Goal: Use online tool/utility: Utilize a website feature to perform a specific function

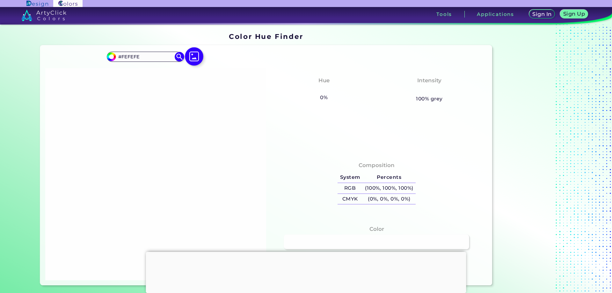
click at [192, 57] on img at bounding box center [194, 56] width 18 height 18
click at [0, 0] on input "file" at bounding box center [0, 0] width 0 height 0
type input "#000000"
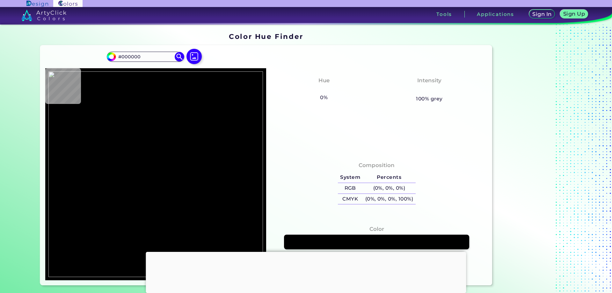
type input "#857d72"
type input "#857D72"
type input "#867e73"
type input "#867E73"
type input "#877f74"
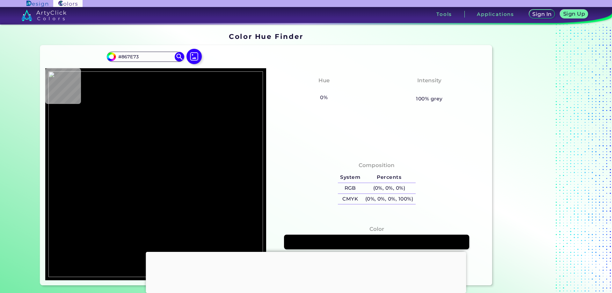
type input "#877F74"
type input "#888075"
type input "#898176"
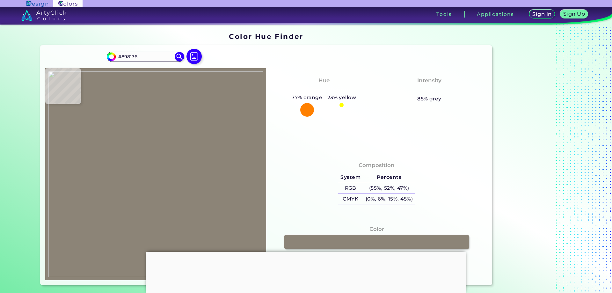
type input "#8c8477"
type input "#8C8477"
type input "#8b8376"
type input "#8B8376"
type input "#8c8477"
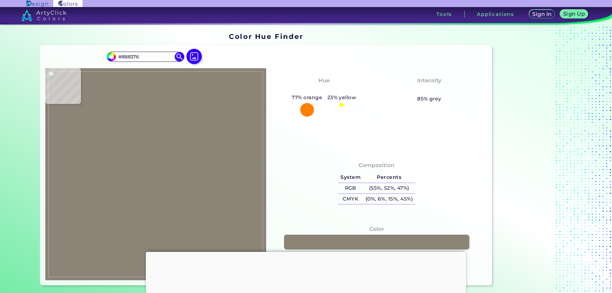
type input "#8C8477"
type input "#8b8376"
type input "#8B8376"
type input "#8c8477"
type input "#8C8477"
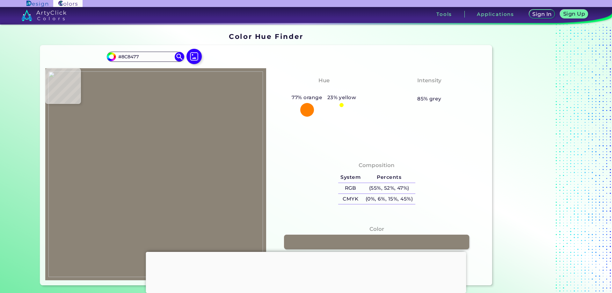
type input "#8d8578"
type input "#8D8578"
type input "#8d8377"
type input "#8D8377"
type input "#8e8478"
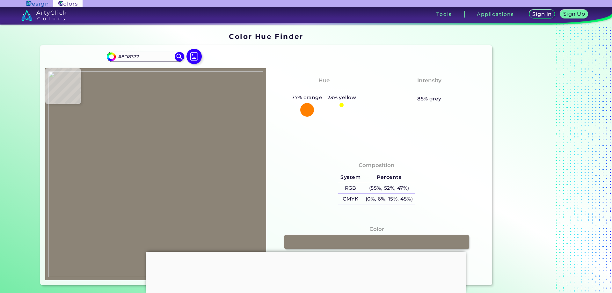
type input "#8E8478"
type input "#8f8579"
type input "#8F8579"
type input "#8e8679"
type input "#8E8679"
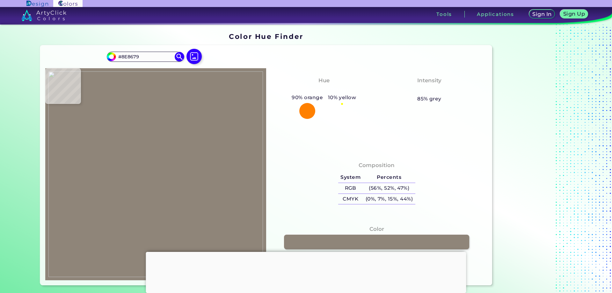
type input "#8d8377"
type input "#8D8377"
type input "#8b8175"
type input "#8B8175"
type input "#877f72"
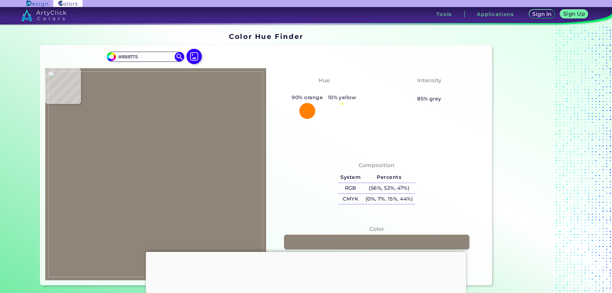
type input "#877F72"
type input "#000000"
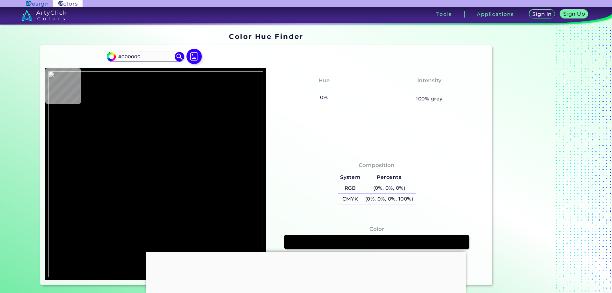
type input "#887e72"
type input "#887E72"
type input "#897f73"
type input "#897F73"
type input "#8a8074"
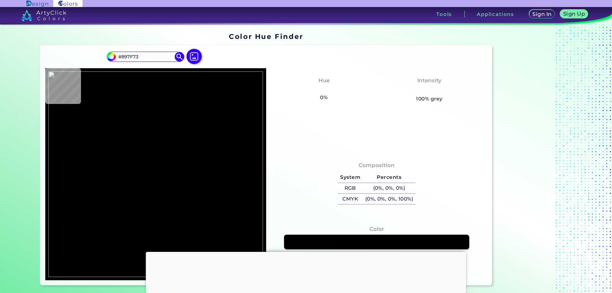
type input "#8A8074"
type input "#897f73"
type input "#897F73"
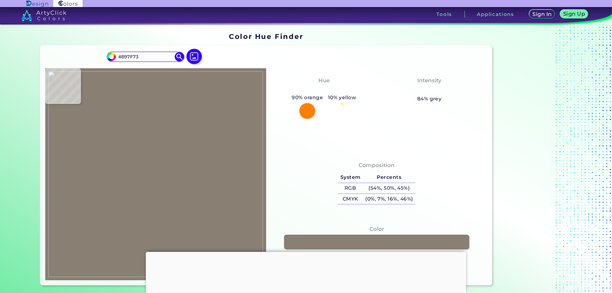
type input "#8a8074"
type input "#8A8074"
type input "#897f73"
type input "#897F73"
type input "#8a8074"
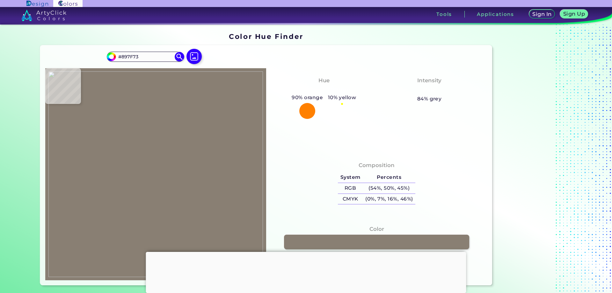
type input "#8A8074"
type input "#8b8175"
type input "#8B8175"
type input "#8c8276"
type input "#8C8276"
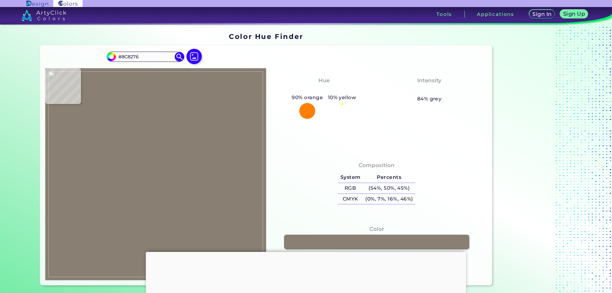
type input "#8d8377"
type input "#8D8377"
type input "#8c8276"
type input "#8C8276"
type input "#8d8377"
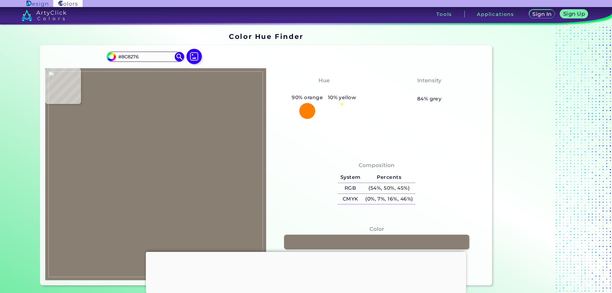
type input "#8D8377"
type input "#8c8374"
type input "#8C8374"
type input "#8d8475"
type input "#8D8475"
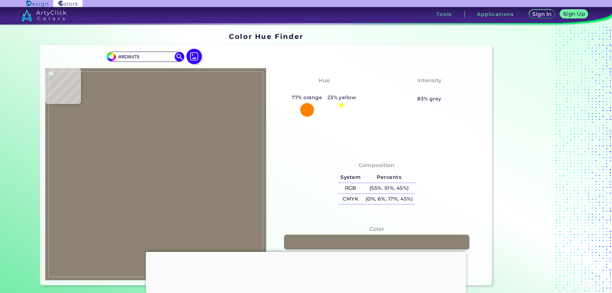
type input "#8d8377"
type input "#8D8377"
type input "#8f8579"
type input "#8F8579"
type input "#8e8576"
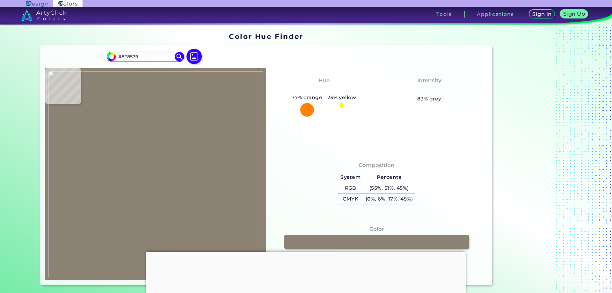
type input "#8E8576"
type input "#8e8478"
type input "#8E8478"
type input "#8f8579"
type input "#8F8579"
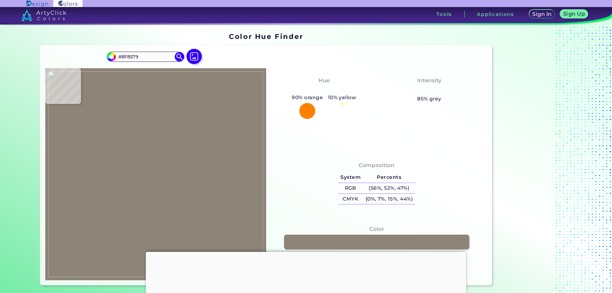
type input "#90867a"
type input "#90867A"
type input "#8f8579"
type input "#8F8579"
type input "#8d8578"
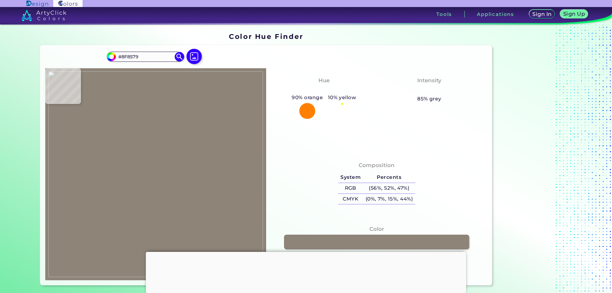
type input "#8D8578"
type input "#8c8477"
type input "#8C8477"
type input "#8b8376"
type input "#8B8376"
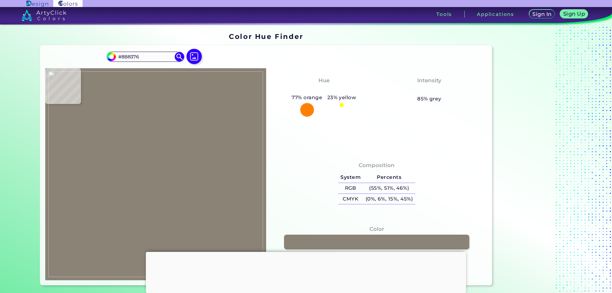
type input "#8a8275"
type input "#8A8275"
click at [207, 151] on img at bounding box center [155, 174] width 215 height 206
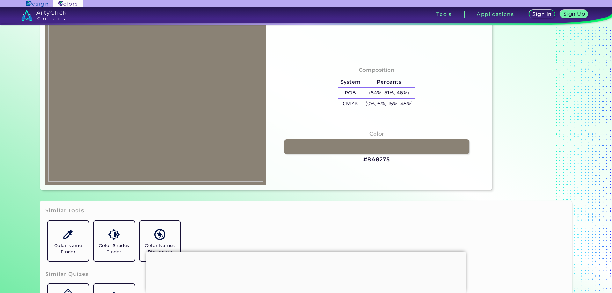
scroll to position [96, 0]
click at [106, 115] on img at bounding box center [155, 79] width 215 height 206
type input "#979388"
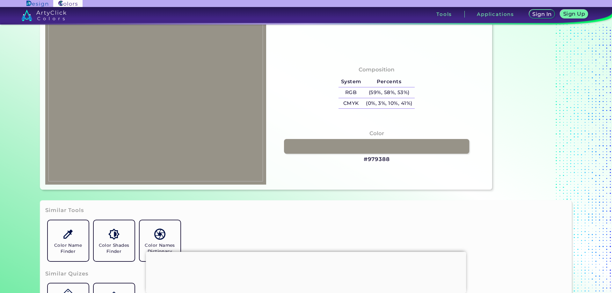
type input "#989489"
type input "#969488"
type input "#979388"
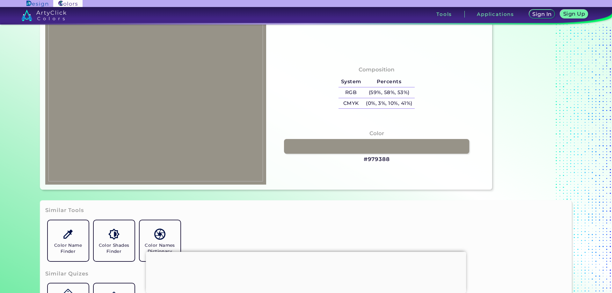
type input "#979388"
type input "#989489"
type input "#979388"
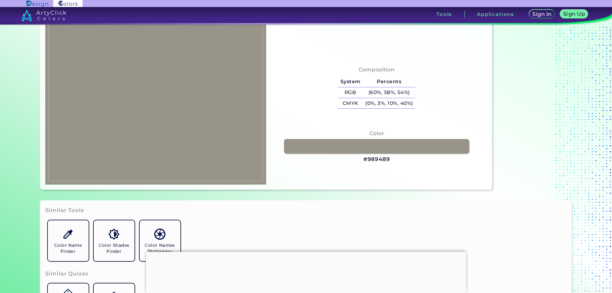
type input "#999188"
type input "#9b9289"
type input "#9B9289"
type input "#9a918c"
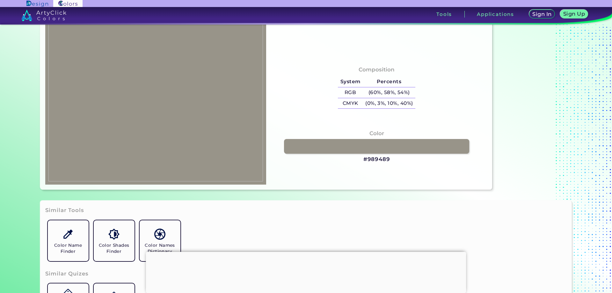
type input "#9A918C"
type input "#988f8a"
type input "#988F8A"
type input "#99908b"
type input "#99908B"
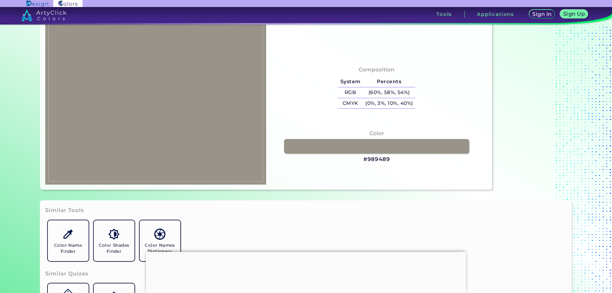
type input "#97928c"
type input "#97928C"
type input "#9a918c"
type input "#9A918C"
type input "#97928c"
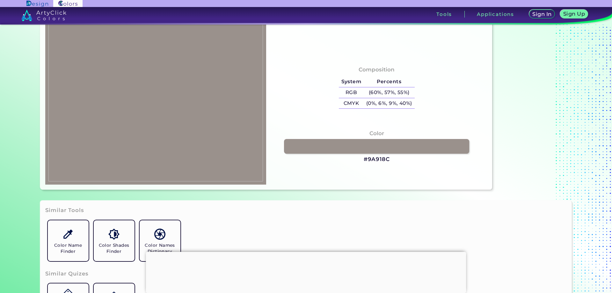
type input "#97928C"
type input "#95908a"
type input "#95908A"
type input "#96918b"
type input "#96918B"
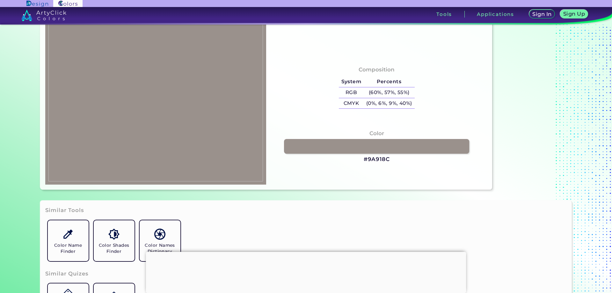
type input "#9a918c"
type input "#9A918C"
type input "#9b928d"
type input "#9B928D"
type input "#96918b"
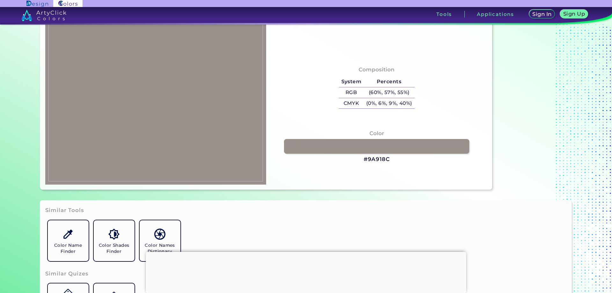
type input "#96918B"
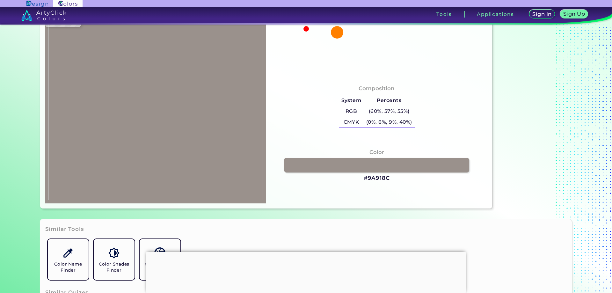
type input "#979388"
type input "#969287"
type input "#9a9287"
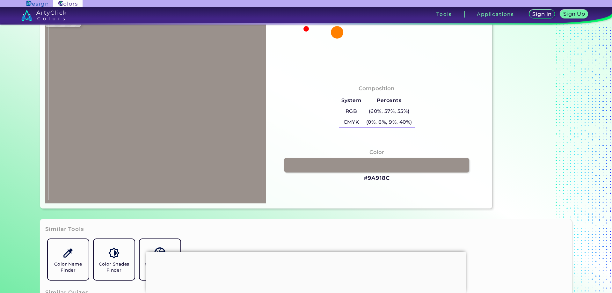
type input "#9A9287"
type input "#9b9386"
type input "#9B9386"
type input "#9a9084"
type input "#9A9084"
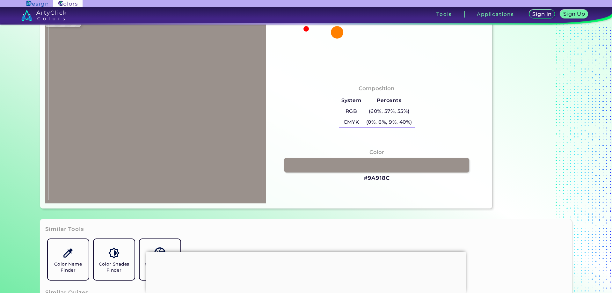
type input "#9b9185"
type input "#9B9185"
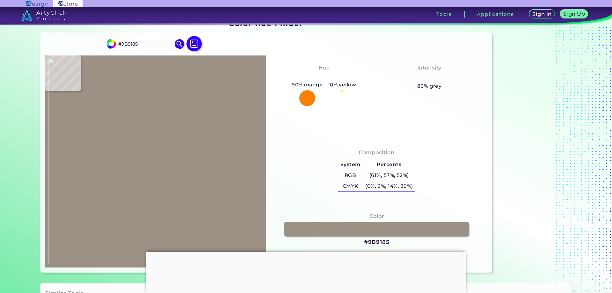
type input "#9a9084"
type input "#9A9084"
type input "#988e82"
type input "#988E82"
type input "#998f83"
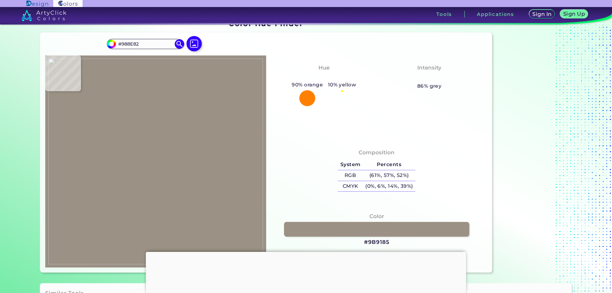
type input "#998F83"
type input "#978d81"
type input "#978D81"
type input "#998f83"
type input "#998F83"
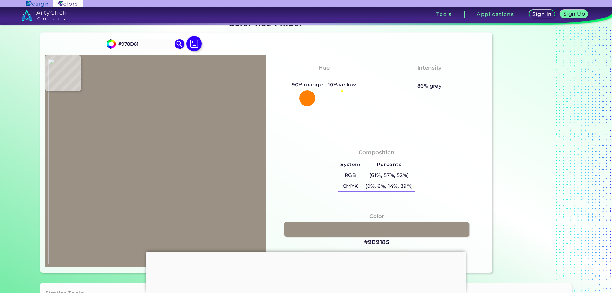
scroll to position [0, 0]
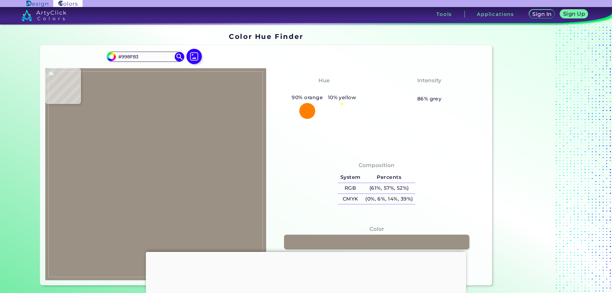
type input "#988e82"
type input "#988E82"
type input "#998f83"
type input "#998F83"
type input "#988e82"
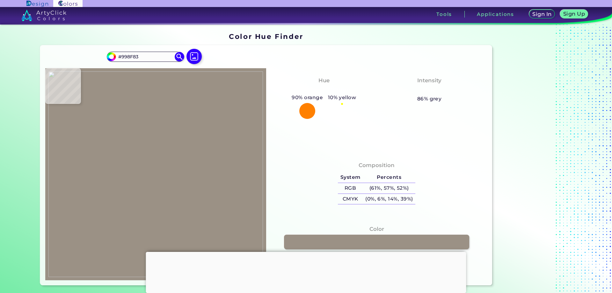
type input "#988E82"
type input "#958b7f"
type input "#958B7F"
type input "#948a7e"
type input "#948A7E"
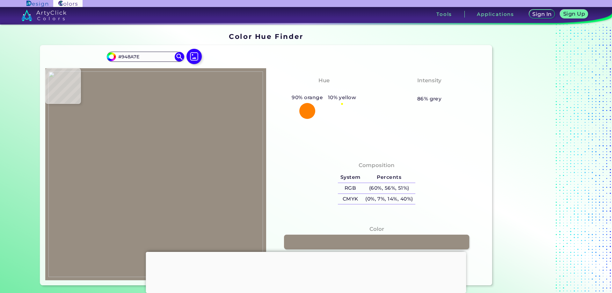
type input "#92887c"
type input "#92887C"
type input "#93897d"
type input "#93897D"
type input "#948a7e"
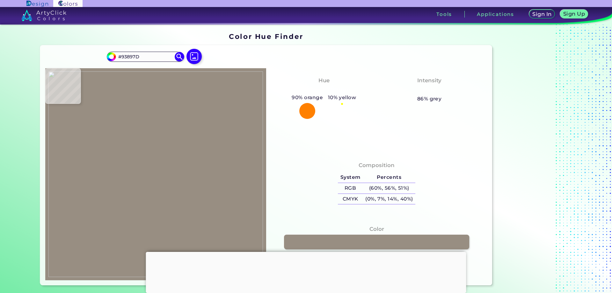
type input "#948A7E"
type input "#92897a"
type input "#92897A"
type input "#948a7e"
type input "#948A7E"
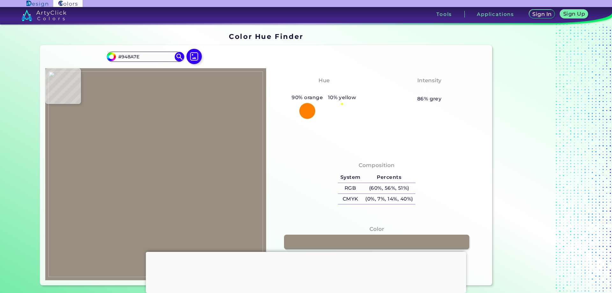
type input "#948b7c"
type input "#948B7C"
type input "#938a7b"
type input "#938A7B"
type input "#948b7c"
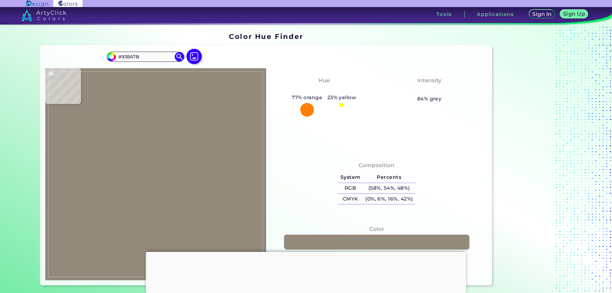
type input "#948B7C"
type input "#958b7f"
type input "#958B7F"
type input "#948a7e"
type input "#948A7E"
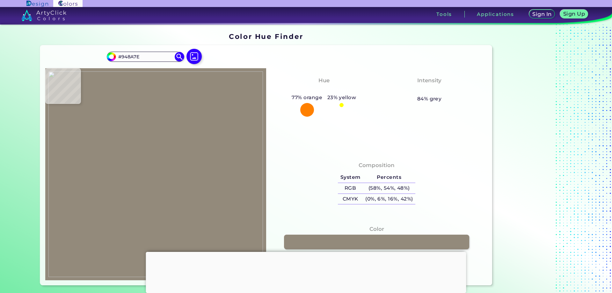
type input "#938a7b"
type input "#938A7B"
type input "#948b7c"
type input "#948B7C"
type input "#92897a"
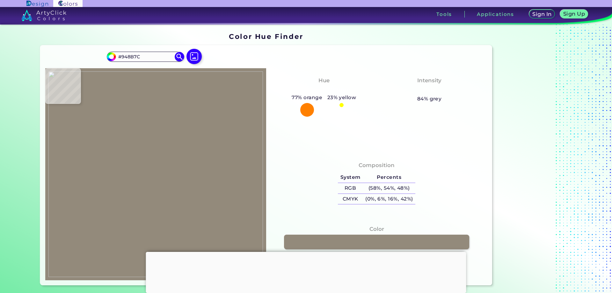
type input "#92897A"
type input "#938a7b"
type input "#938A7B"
type input "#92897a"
type input "#92897A"
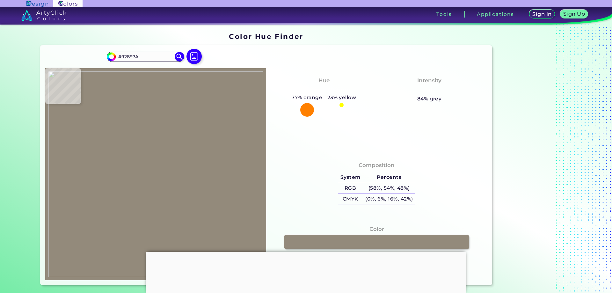
type input "#938a7b"
type input "#938A7B"
type input "#91877b"
type input "#91877B"
type input "#92887c"
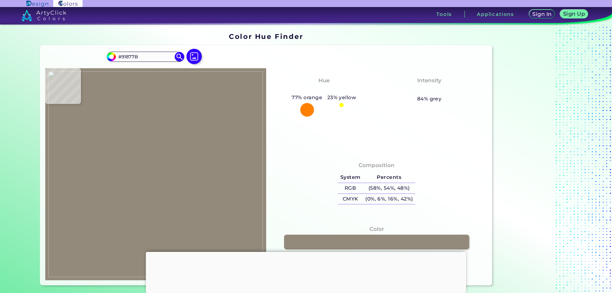
type input "#92887C"
click at [99, 93] on img at bounding box center [155, 174] width 215 height 206
click at [174, 135] on img at bounding box center [155, 174] width 215 height 206
type input "#8d8475"
type input "#8D8475"
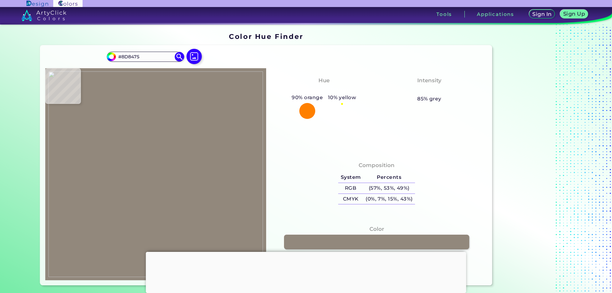
type input "#8c8374"
type input "#8C8374"
